Goal: Find specific page/section: Find specific page/section

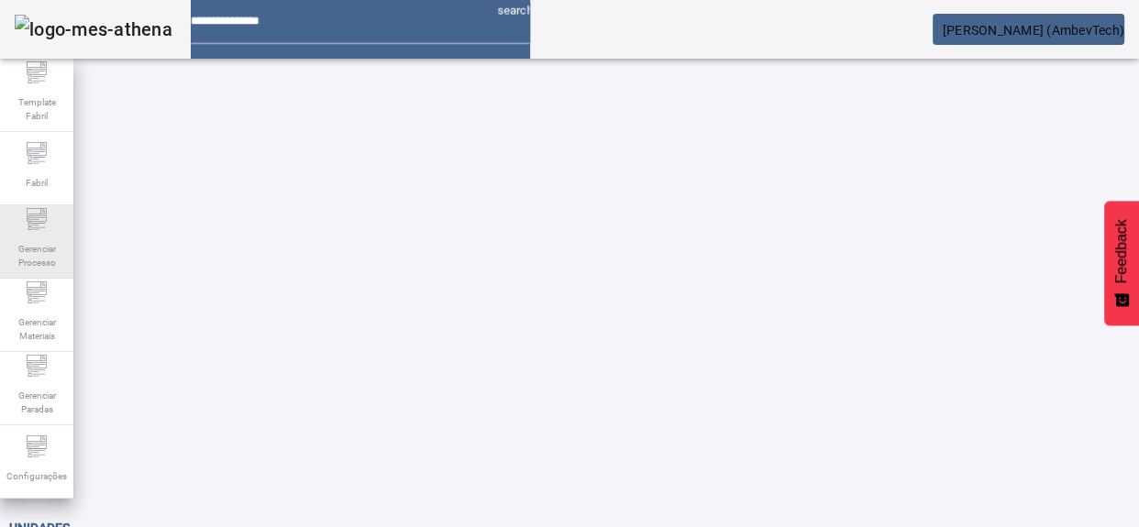
click at [20, 246] on span "Gerenciar Processo" at bounding box center [36, 256] width 55 height 39
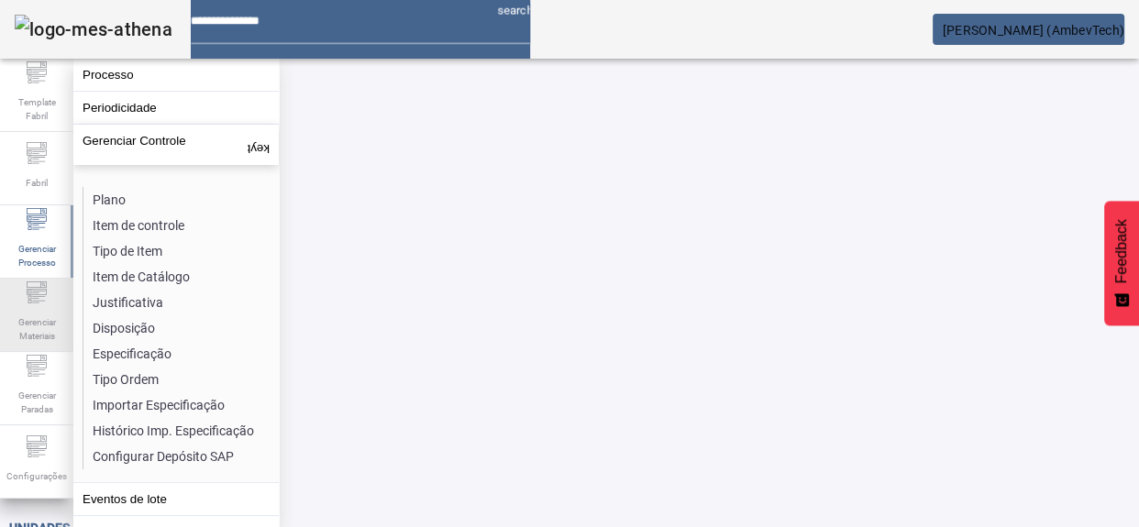
click at [35, 319] on span "Gerenciar Materiais" at bounding box center [36, 329] width 55 height 39
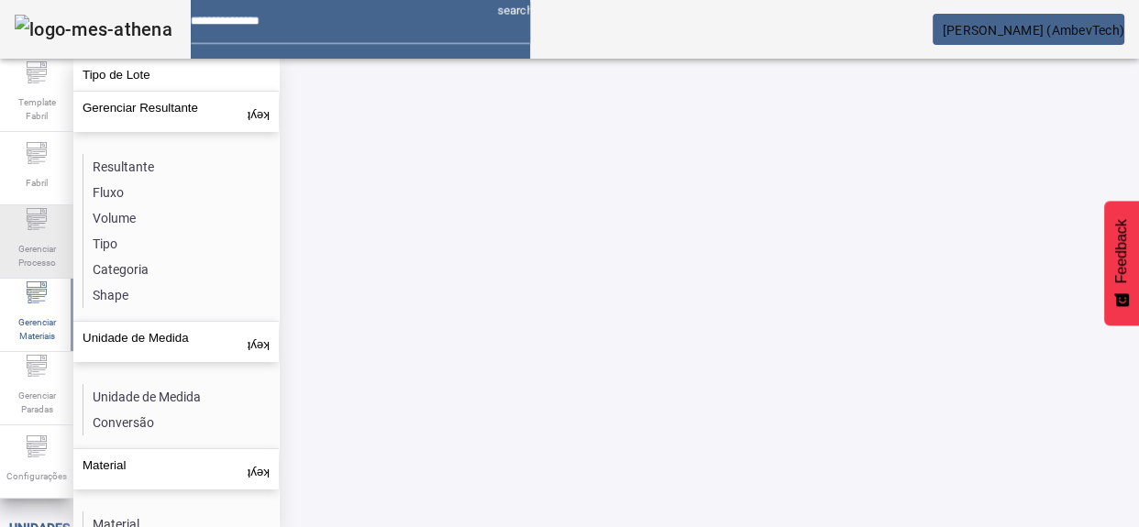
drag, startPoint x: 32, startPoint y: 217, endPoint x: 27, endPoint y: 252, distance: 35.3
click at [29, 220] on icon at bounding box center [37, 219] width 22 height 22
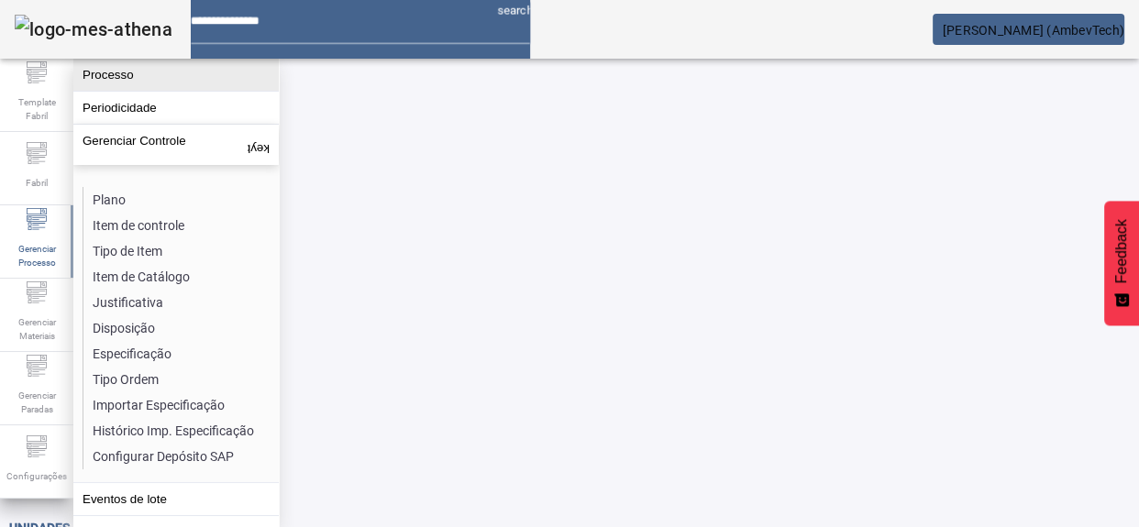
click at [149, 74] on button "Processo" at bounding box center [175, 75] width 205 height 32
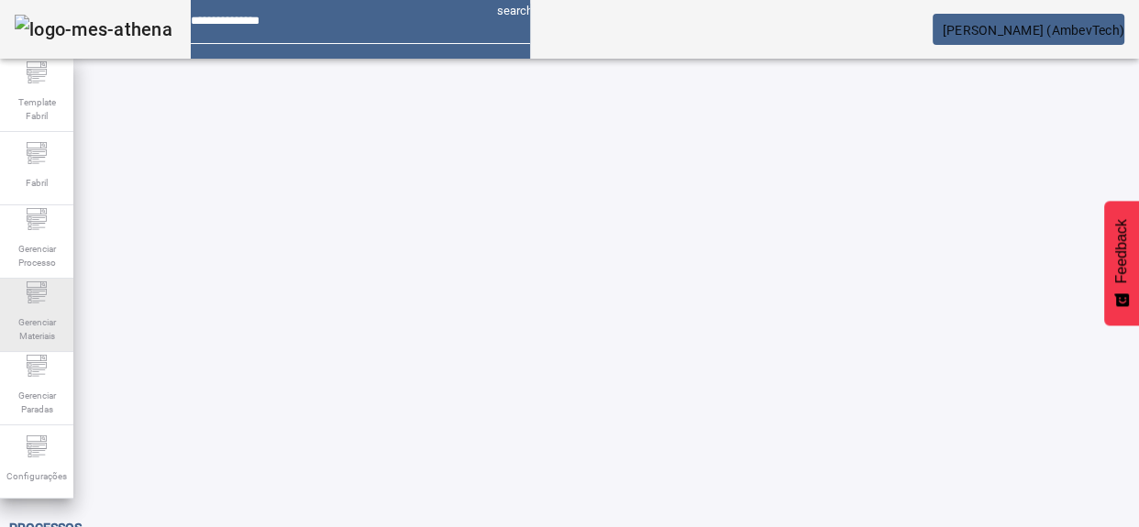
click at [46, 295] on icon at bounding box center [37, 292] width 22 height 22
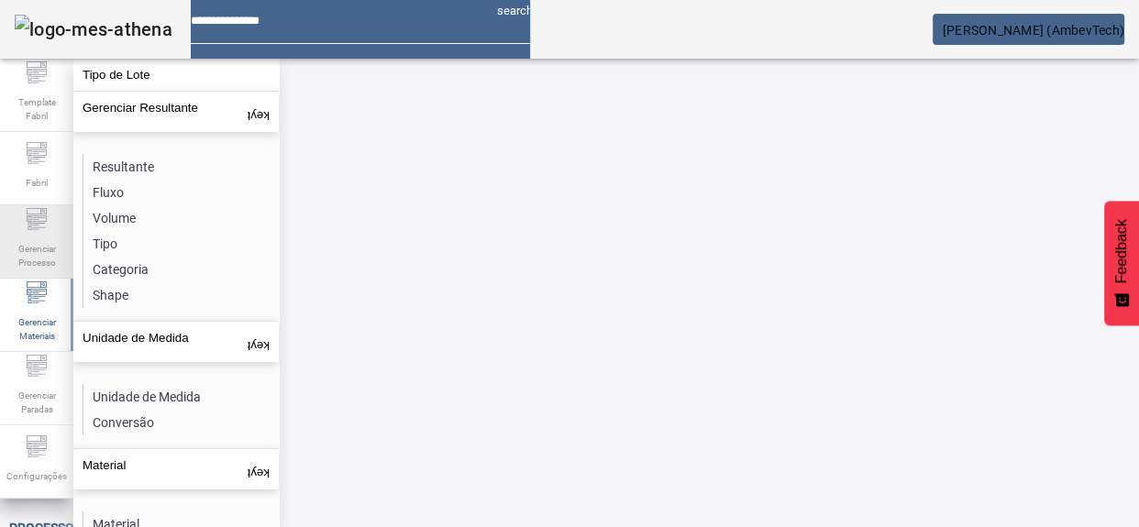
click at [50, 243] on span "Gerenciar Processo" at bounding box center [36, 256] width 55 height 39
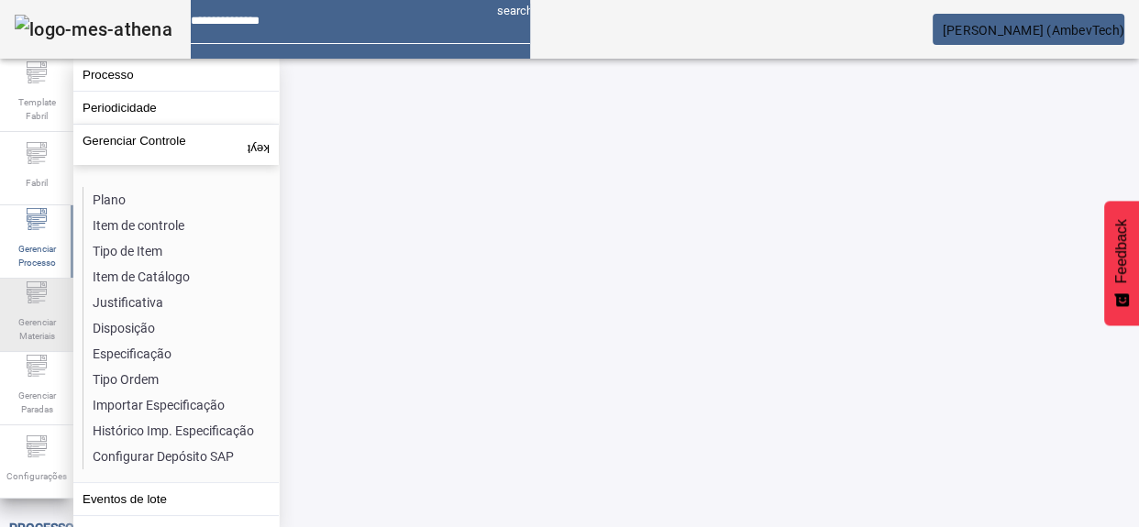
click at [50, 295] on div "Gerenciar Materiais" at bounding box center [36, 315] width 73 height 73
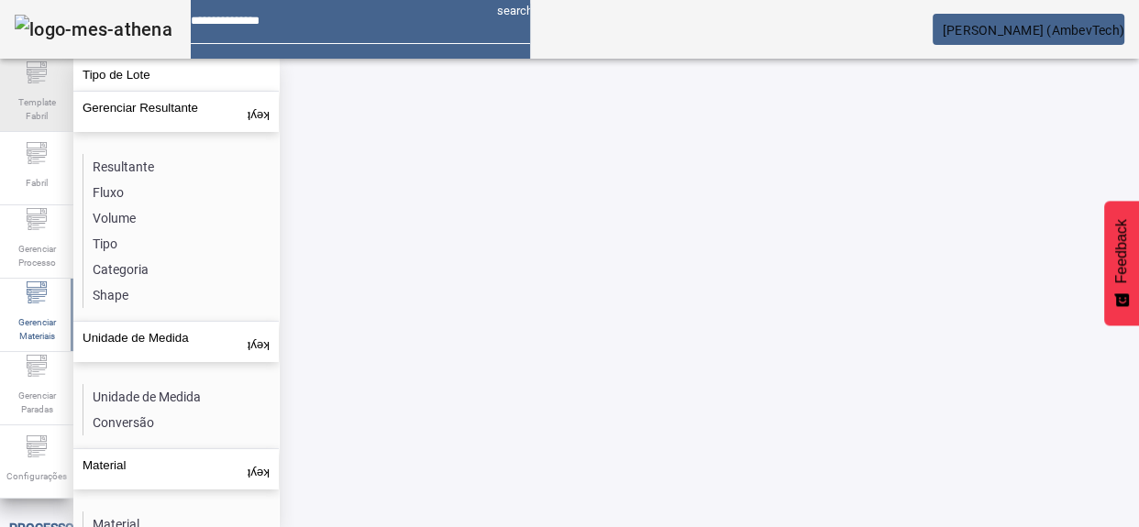
click at [35, 129] on div "Template Fabril" at bounding box center [36, 95] width 73 height 73
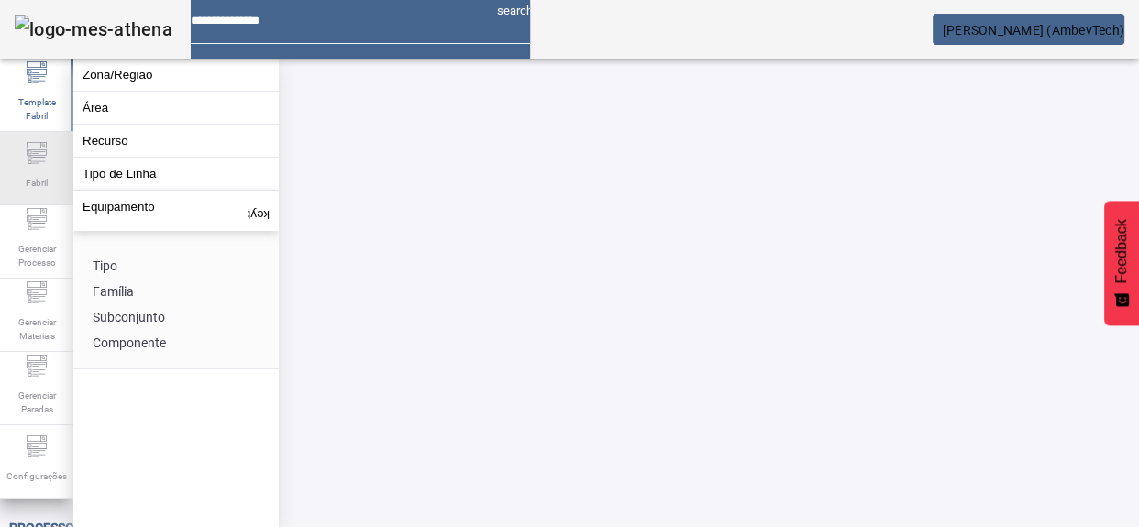
click at [31, 156] on icon at bounding box center [37, 153] width 22 height 22
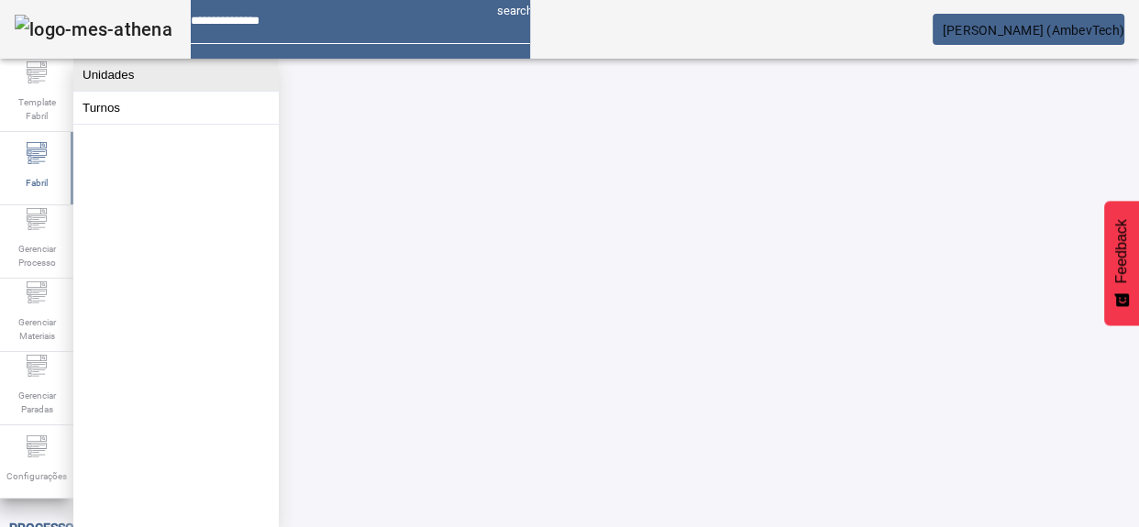
click at [159, 80] on button "Unidades" at bounding box center [175, 75] width 205 height 32
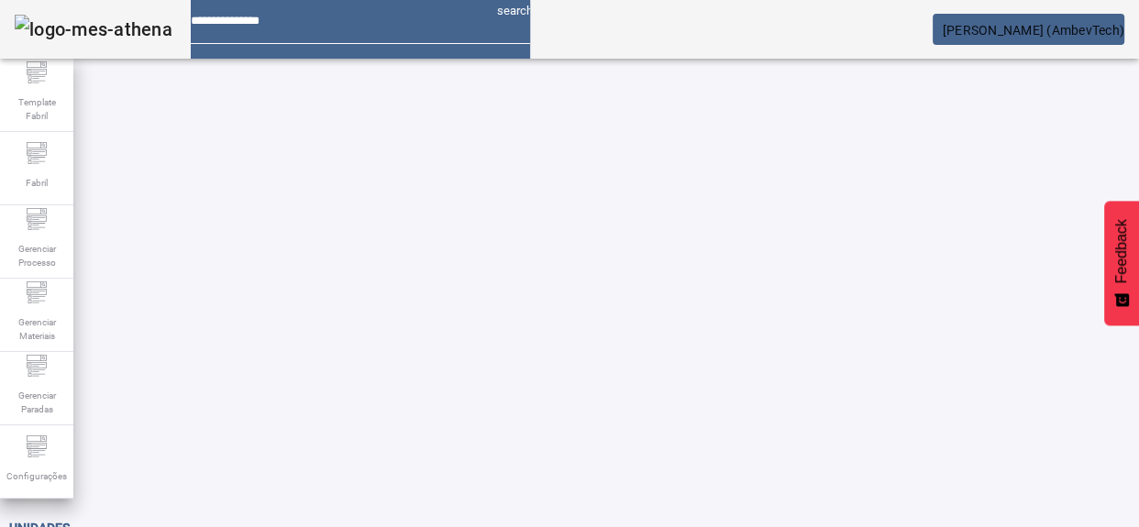
type input "*"
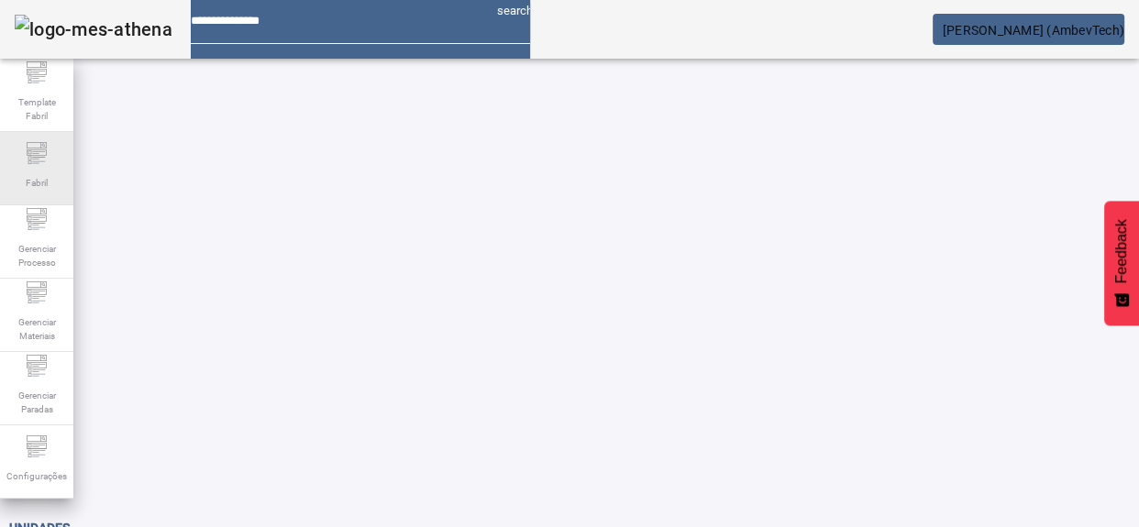
click at [41, 193] on div "Fabril" at bounding box center [36, 168] width 73 height 73
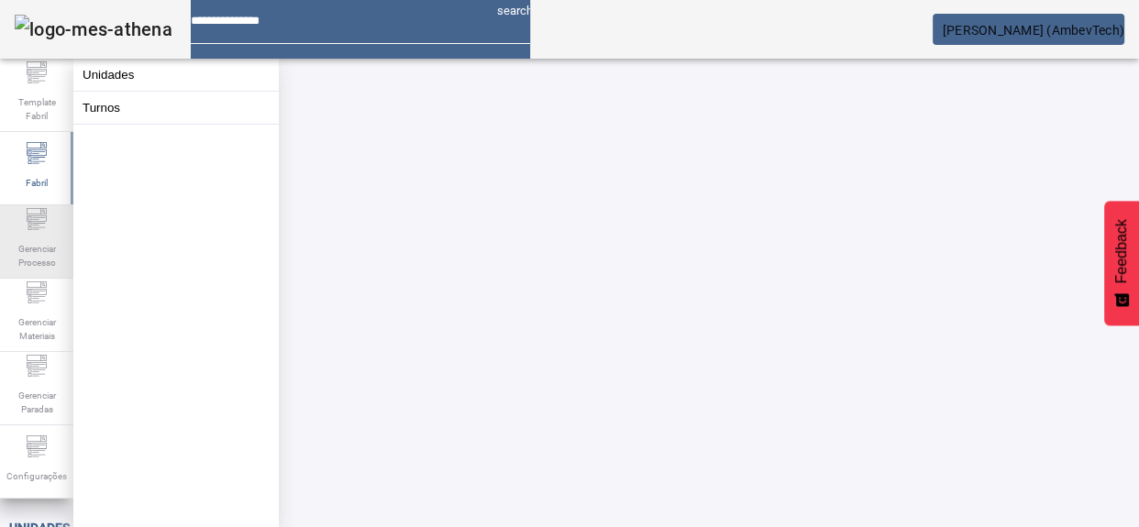
click at [29, 230] on icon at bounding box center [30, 228] width 4 height 4
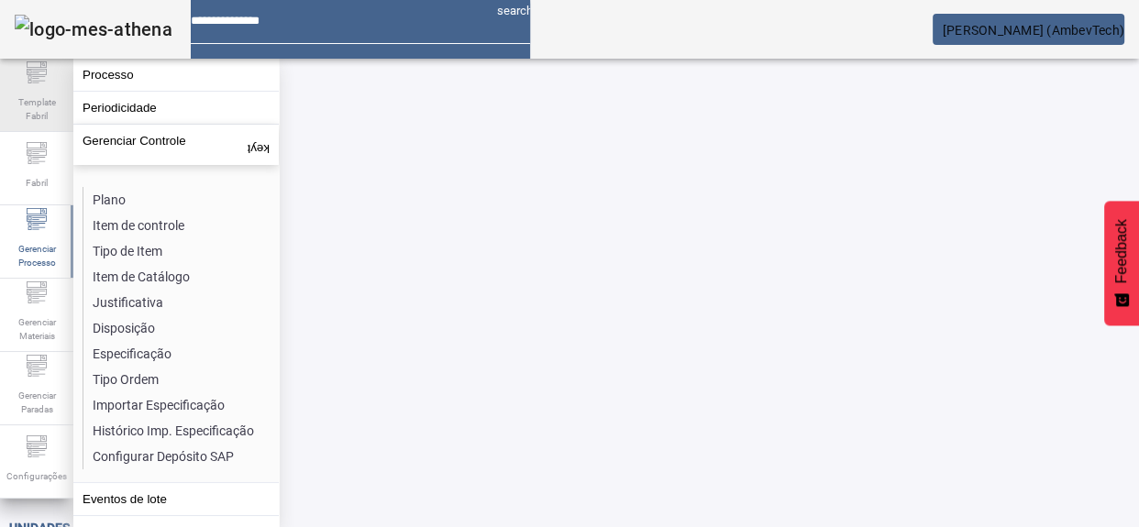
click at [44, 90] on span "Template Fabril" at bounding box center [36, 109] width 55 height 39
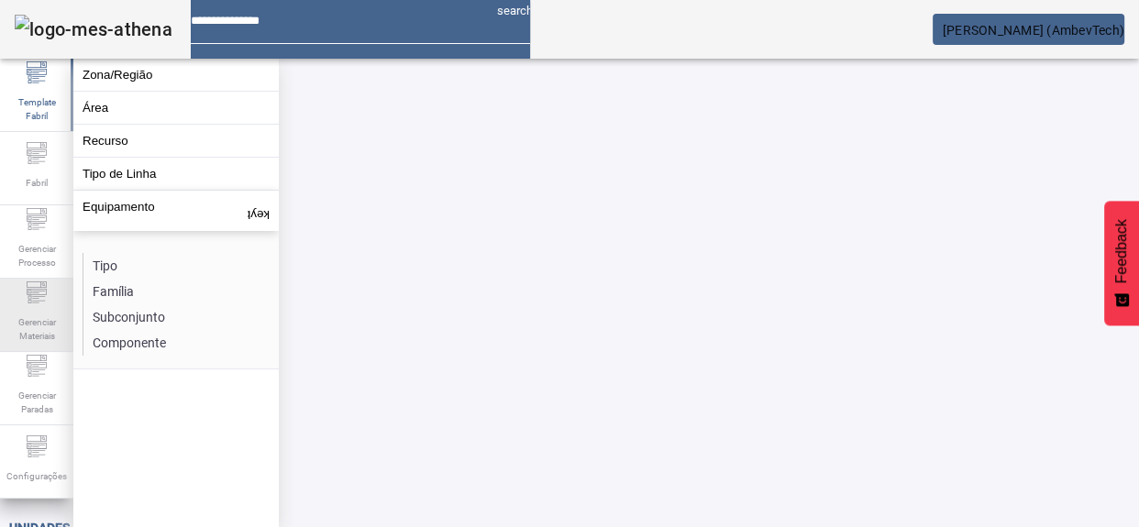
click at [15, 281] on div "Gerenciar Materiais" at bounding box center [36, 315] width 73 height 73
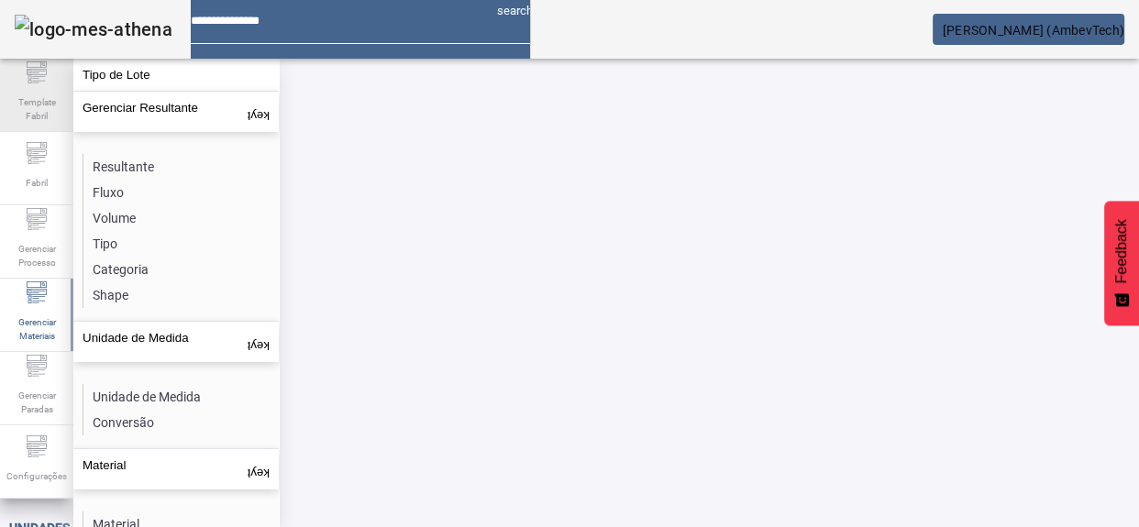
click at [47, 100] on span "Template Fabril" at bounding box center [36, 109] width 55 height 39
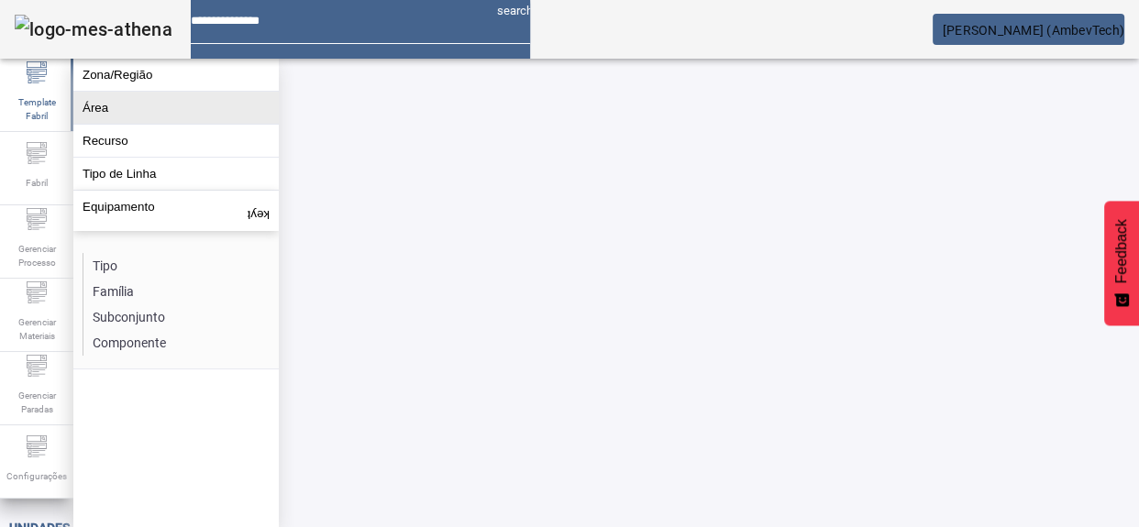
click at [125, 122] on button "Área" at bounding box center [175, 108] width 205 height 32
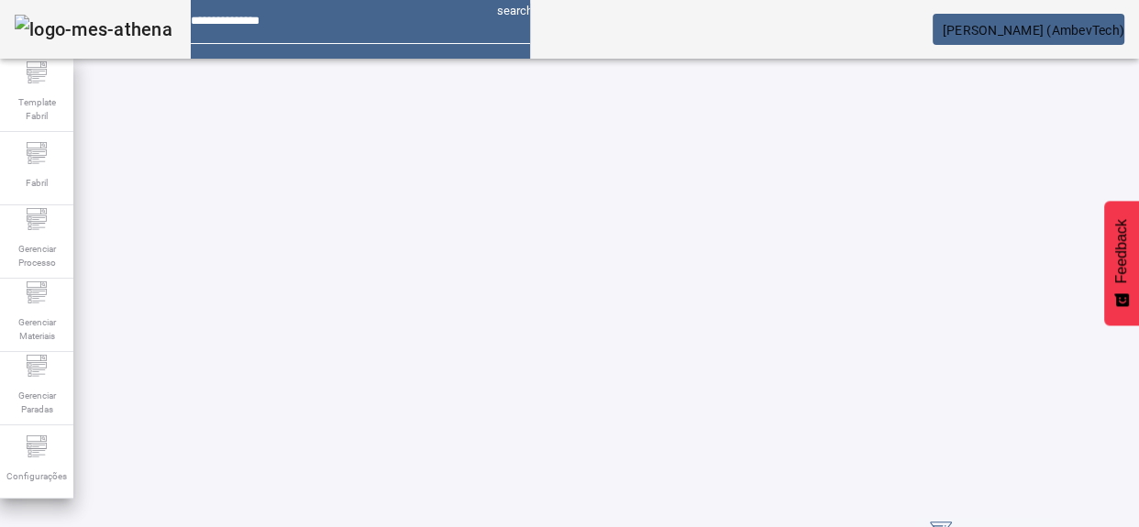
scroll to position [83, 0]
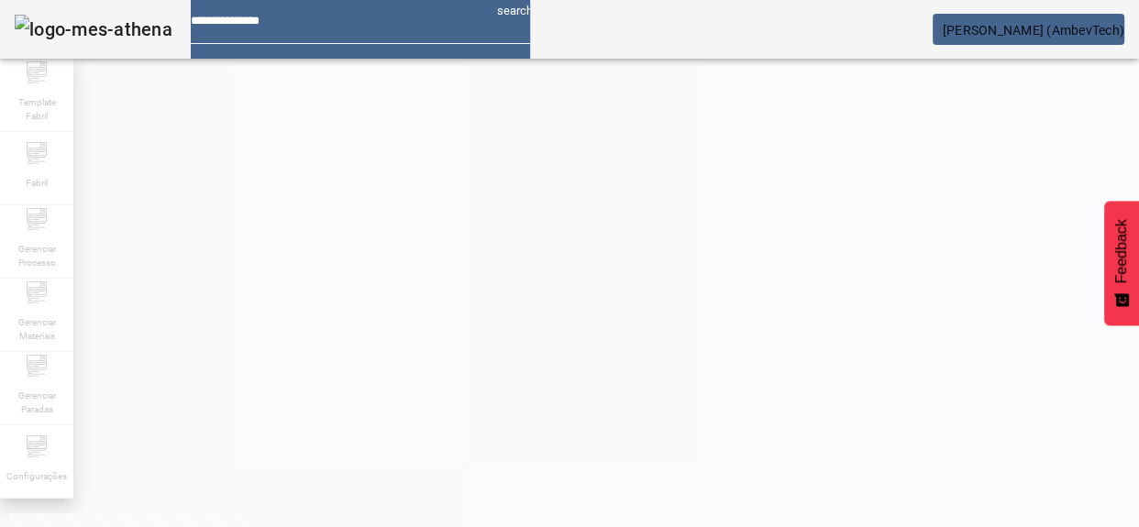
scroll to position [0, 0]
